Goal: Browse casually

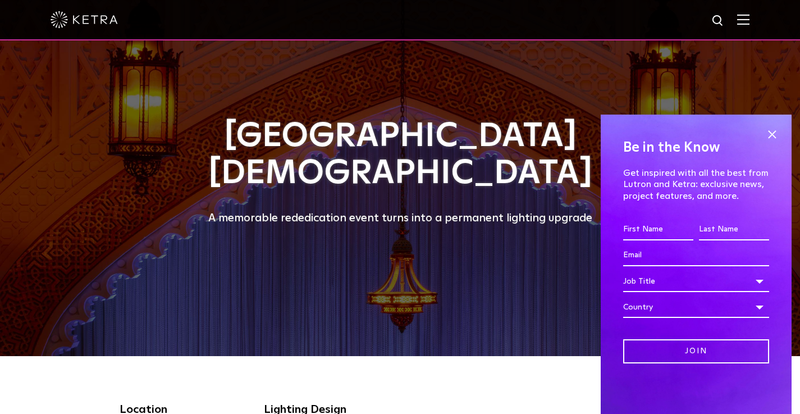
scroll to position [13, 0]
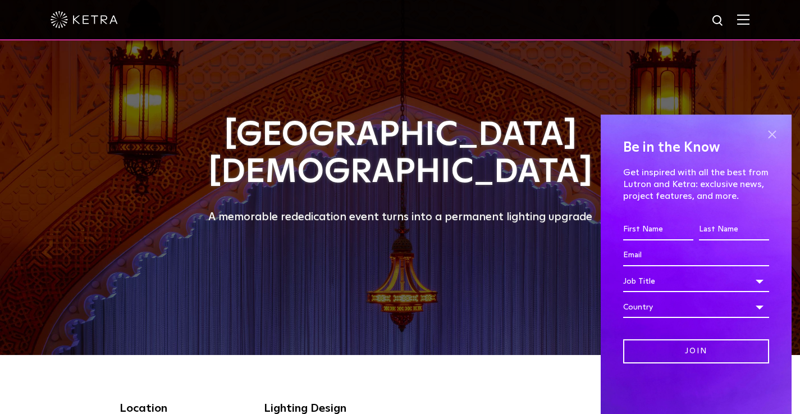
click at [776, 134] on span at bounding box center [772, 134] width 17 height 17
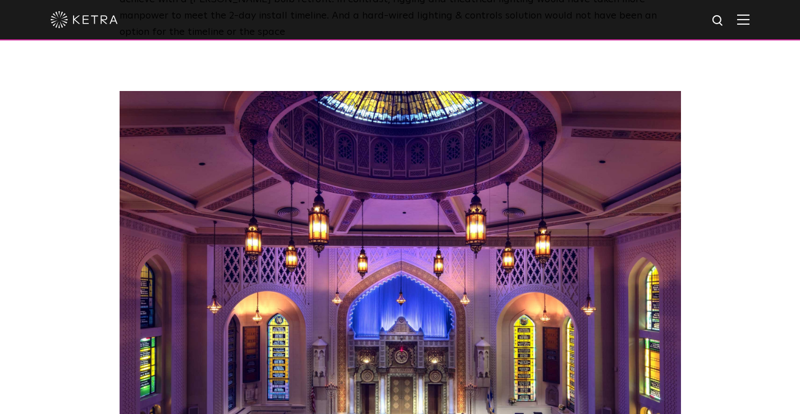
scroll to position [2081, 0]
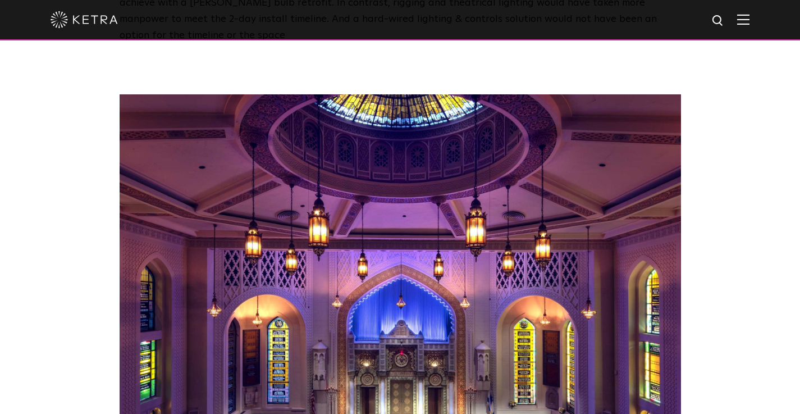
click at [734, 234] on div "Project photography by [PERSON_NAME] ." at bounding box center [400, 311] width 800 height 535
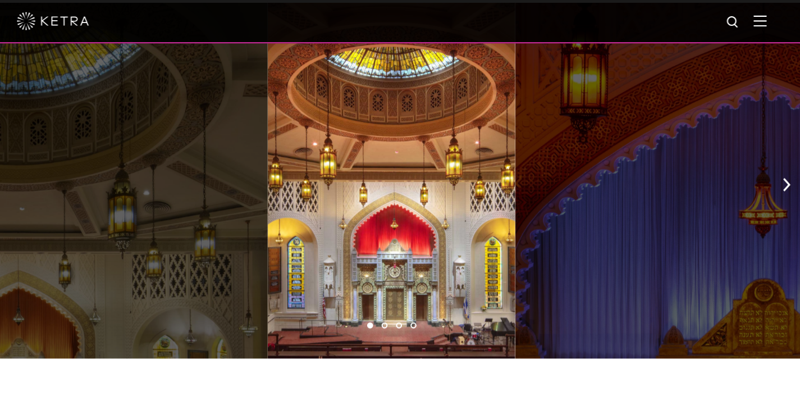
scroll to position [891, 0]
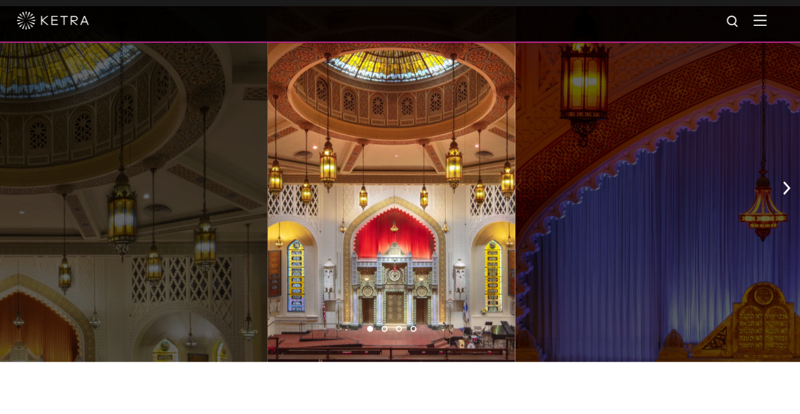
click at [220, 195] on div at bounding box center [54, 172] width 462 height 331
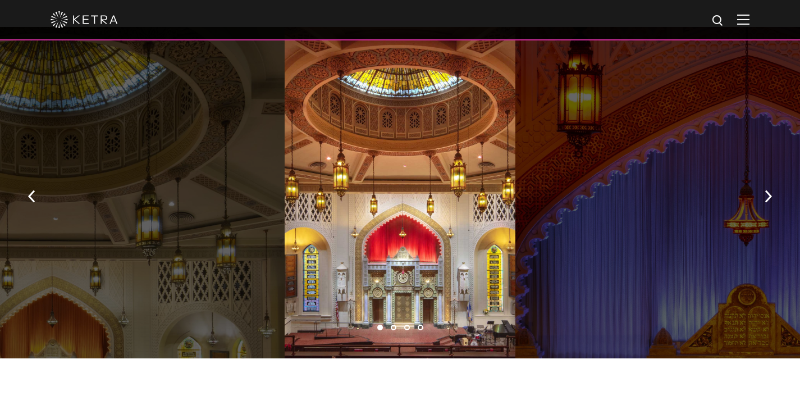
scroll to position [866, 0]
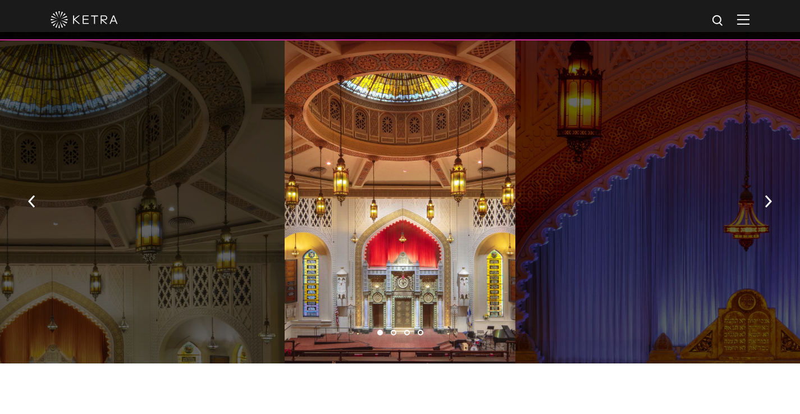
click at [377, 230] on div at bounding box center [400, 197] width 231 height 331
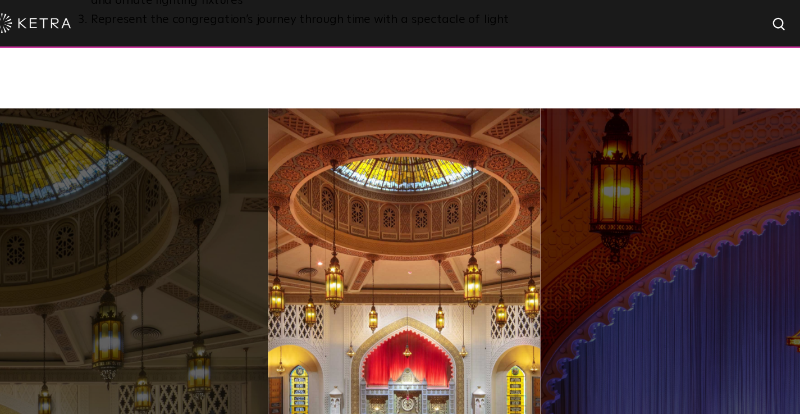
scroll to position [800, 0]
